Goal: Transaction & Acquisition: Purchase product/service

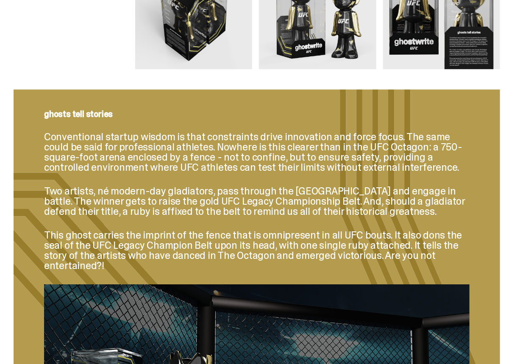
scroll to position [888, 0]
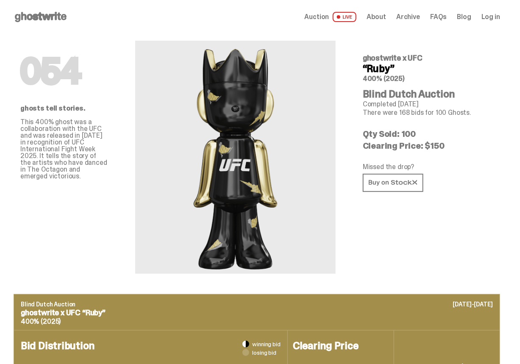
click at [13, 41] on div "054 ghosts tell stories. This 400% ghost was a collaboration with the UFC and w…" at bounding box center [64, 154] width 115 height 240
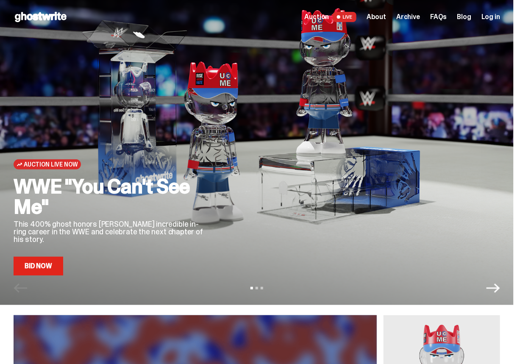
click at [500, 287] on icon "Next" at bounding box center [493, 288] width 14 height 14
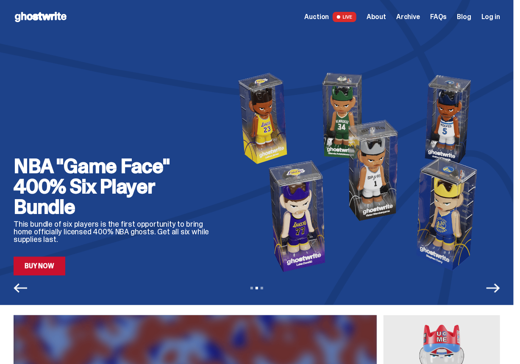
click at [500, 287] on icon "Next" at bounding box center [493, 288] width 14 height 14
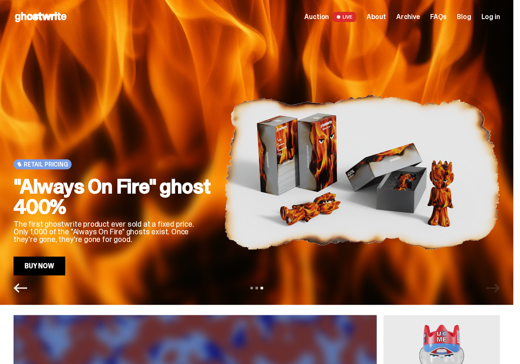
click at [22, 288] on icon "Previous" at bounding box center [21, 287] width 14 height 9
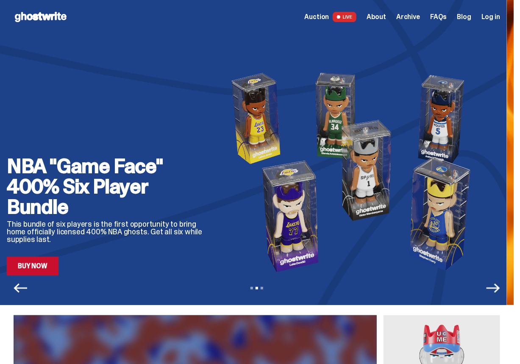
click at [22, 288] on icon "Previous" at bounding box center [21, 287] width 14 height 9
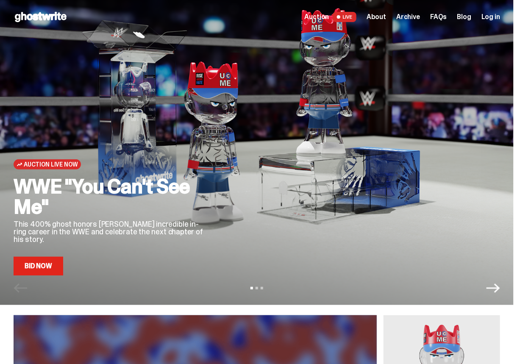
click at [41, 264] on link "Bid Now" at bounding box center [39, 266] width 50 height 19
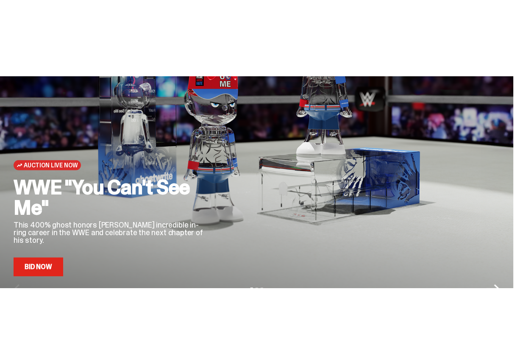
scroll to position [140, 0]
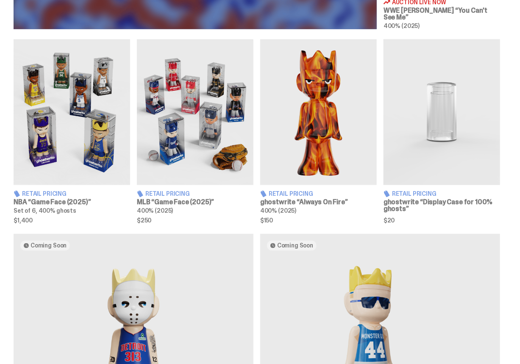
scroll to position [280, 0]
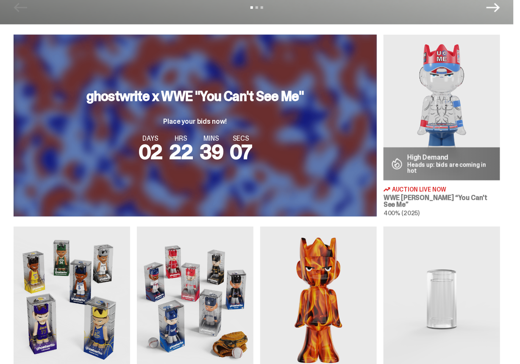
click at [406, 189] on span "Auction Live Now" at bounding box center [419, 189] width 54 height 6
